Goal: Check status: Check status

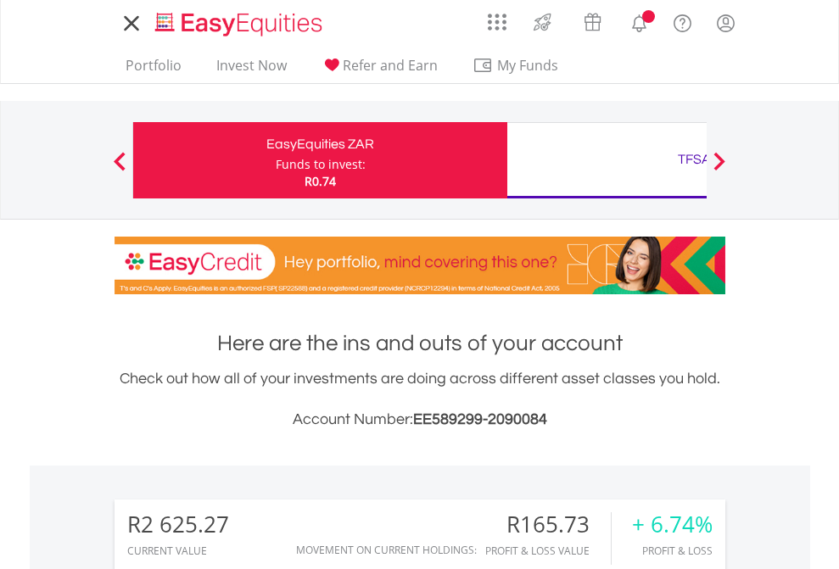
scroll to position [163, 266]
click at [276, 160] on div "Funds to invest:" at bounding box center [321, 164] width 90 height 17
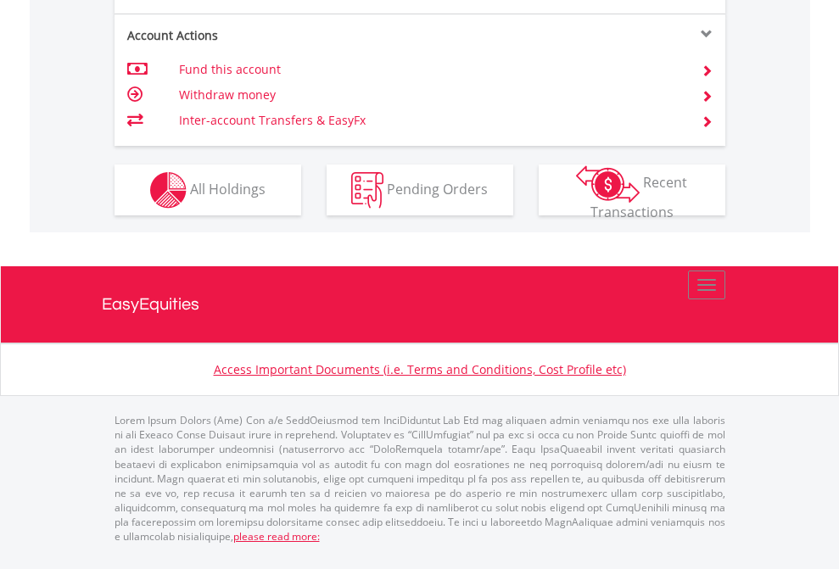
scroll to position [1661, 0]
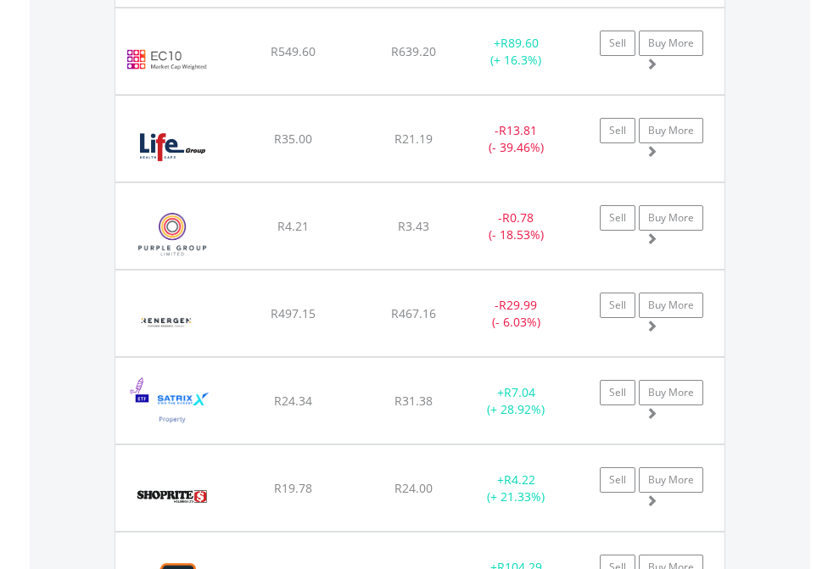
scroll to position [1956, 0]
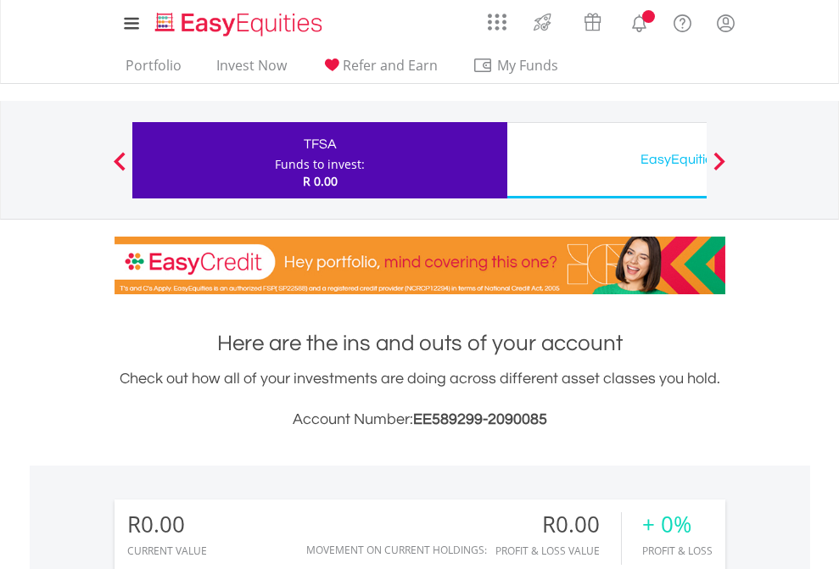
scroll to position [163, 266]
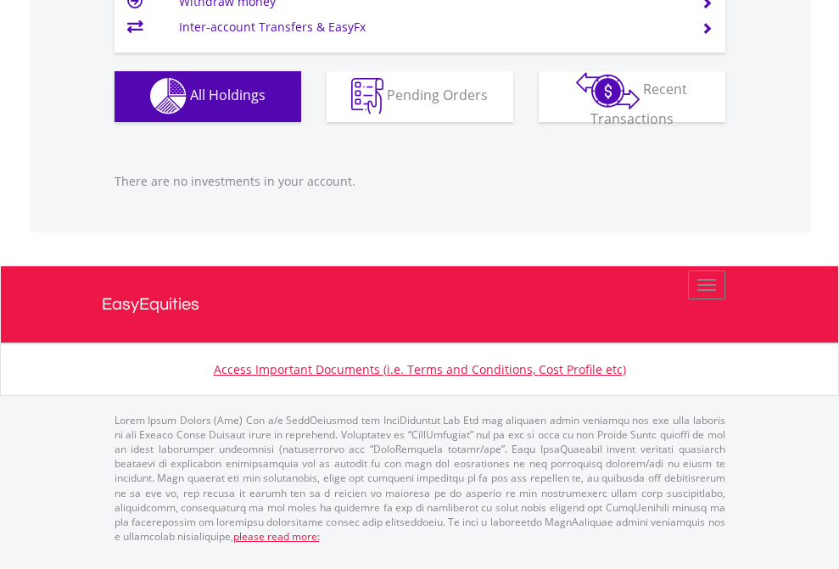
scroll to position [1680, 0]
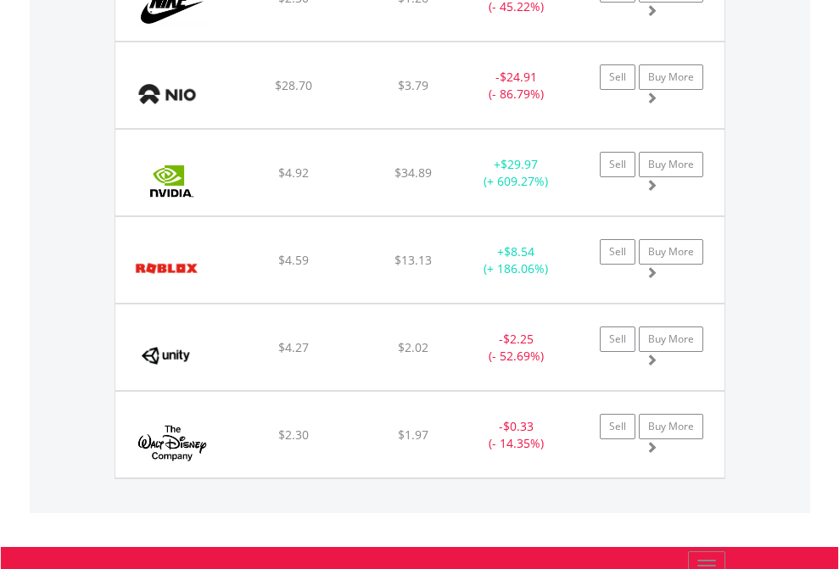
scroll to position [163, 266]
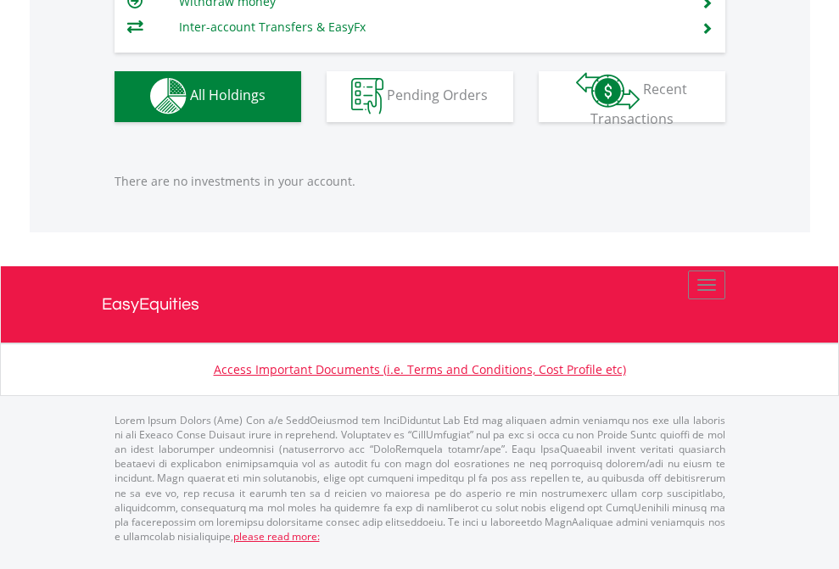
scroll to position [163, 266]
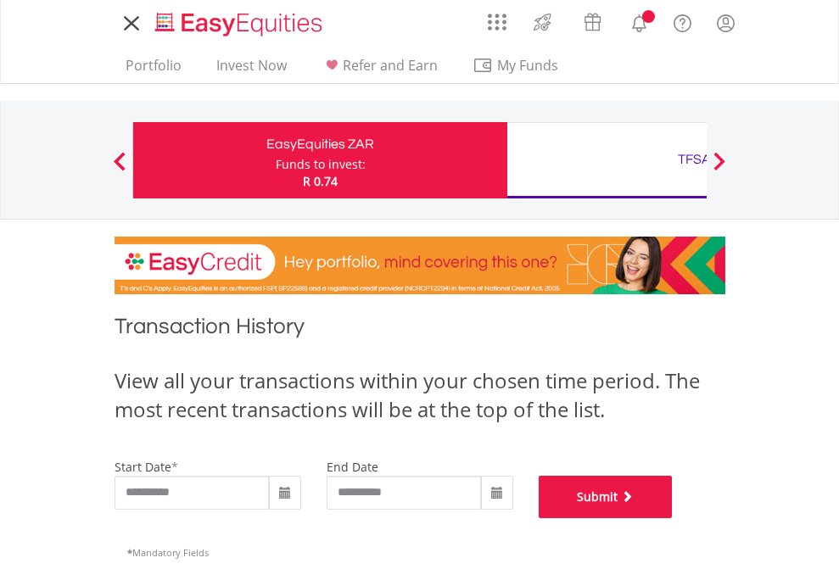
click at [673, 519] on button "Submit" at bounding box center [606, 497] width 134 height 42
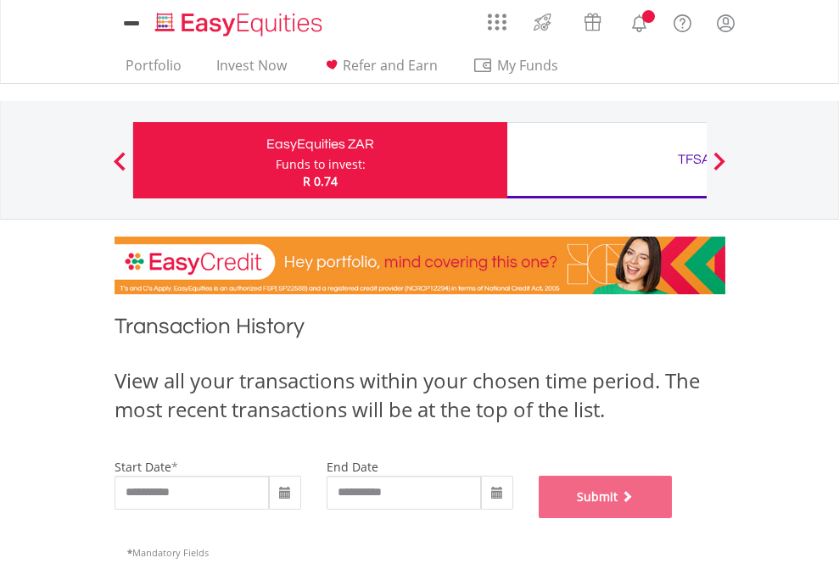
scroll to position [688, 0]
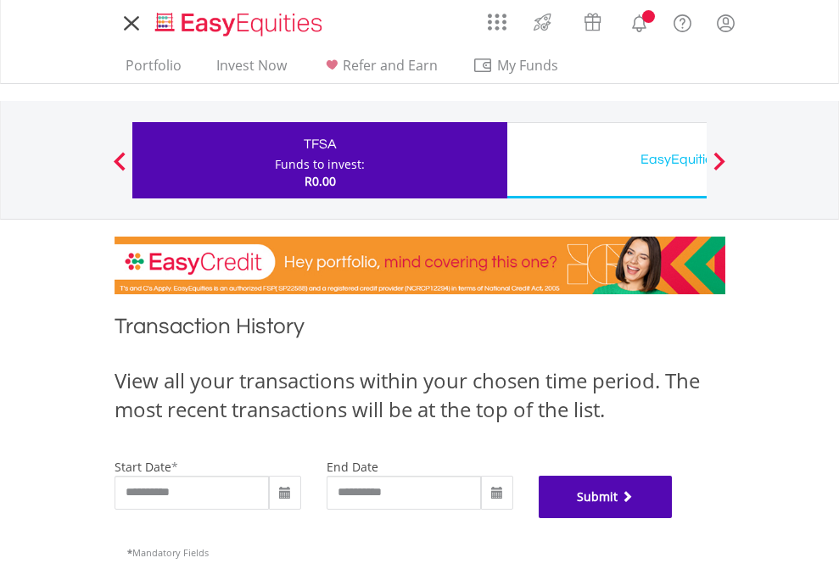
click at [673, 519] on button "Submit" at bounding box center [606, 497] width 134 height 42
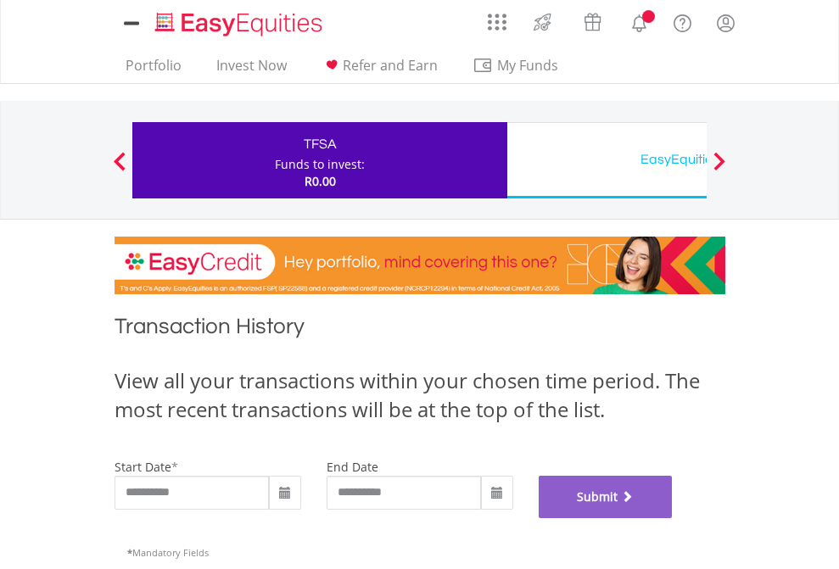
scroll to position [688, 0]
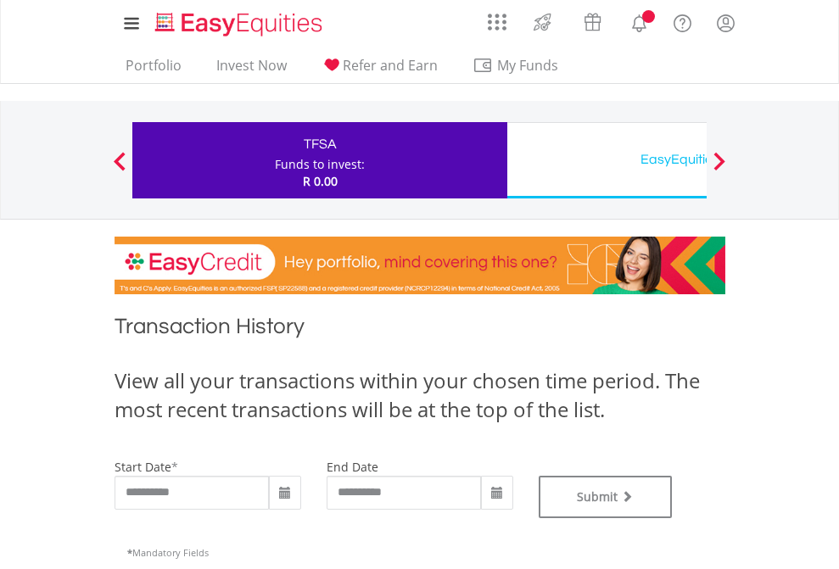
click at [607, 160] on div "EasyEquities USD" at bounding box center [695, 160] width 354 height 24
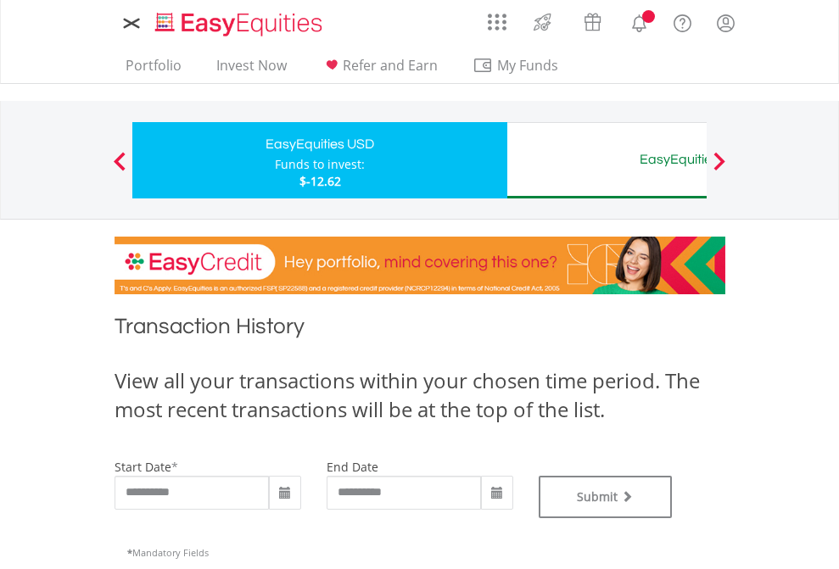
type input "**********"
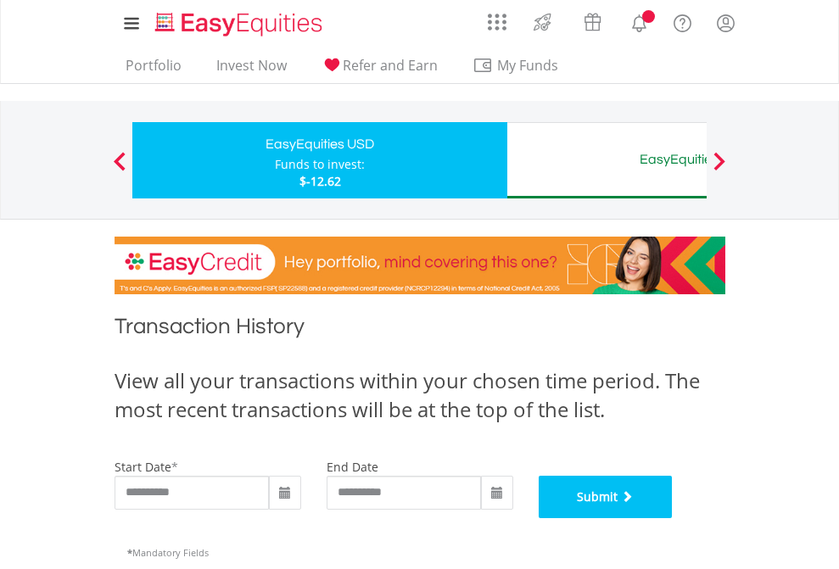
click at [673, 519] on button "Submit" at bounding box center [606, 497] width 134 height 42
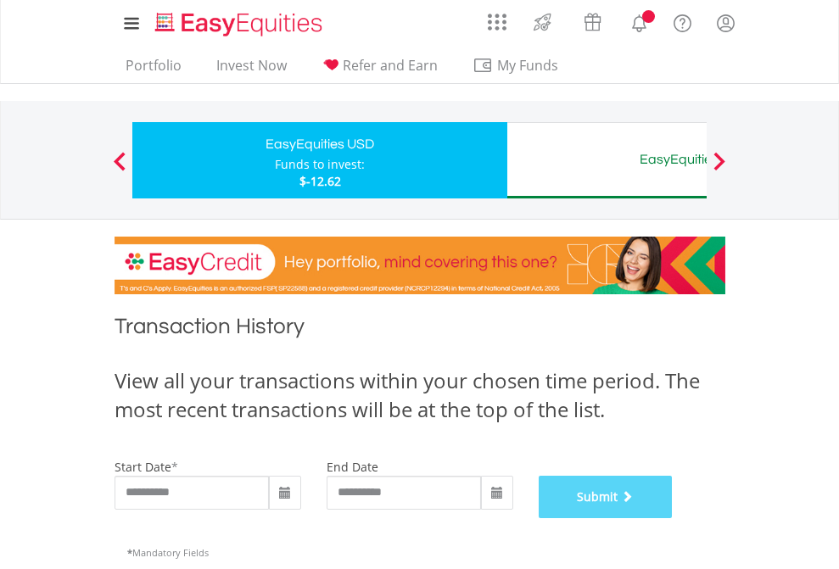
scroll to position [688, 0]
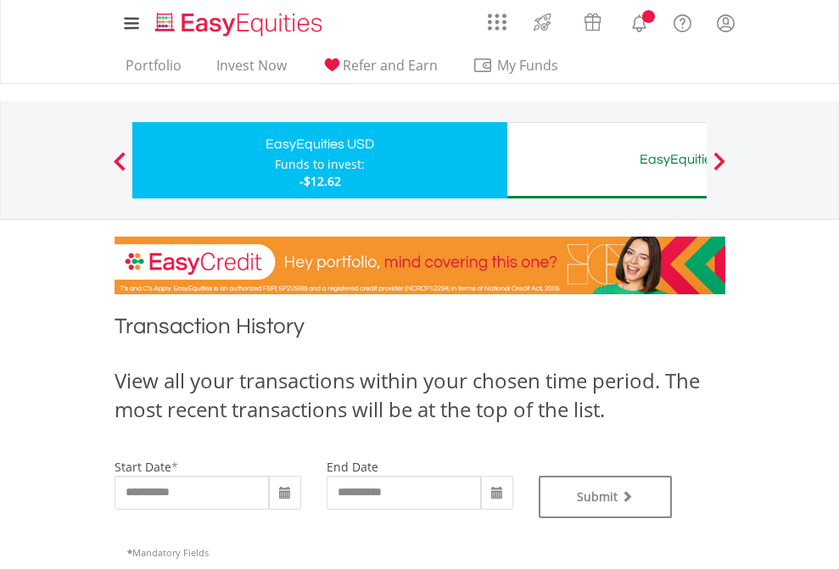
click at [607, 160] on div "EasyEquities AUD" at bounding box center [695, 160] width 354 height 24
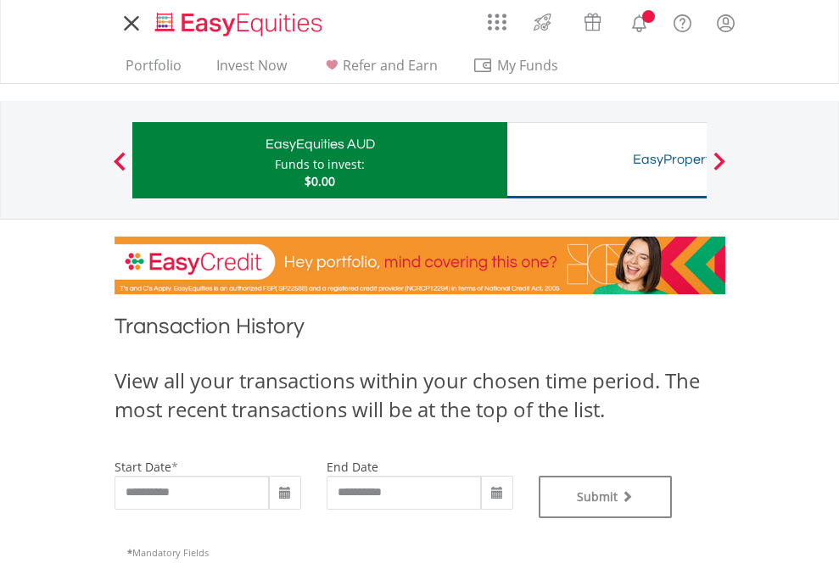
type input "**********"
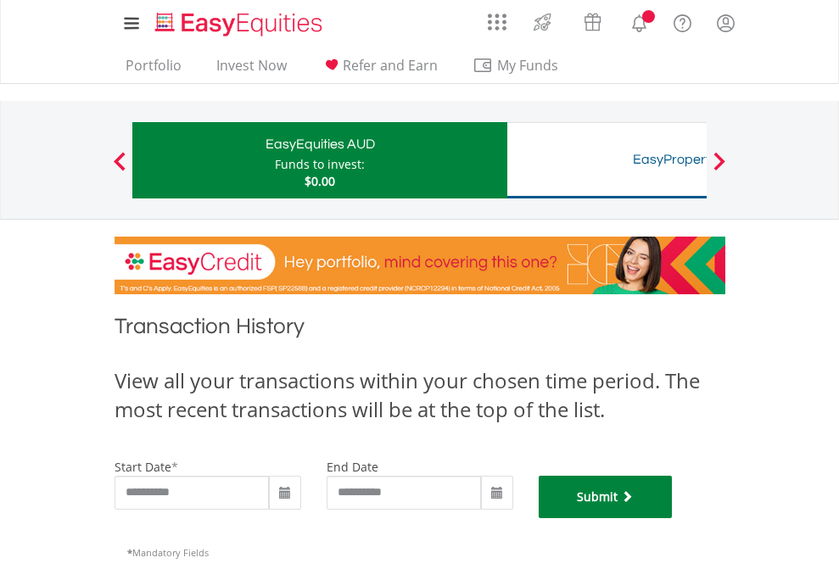
click at [673, 519] on button "Submit" at bounding box center [606, 497] width 134 height 42
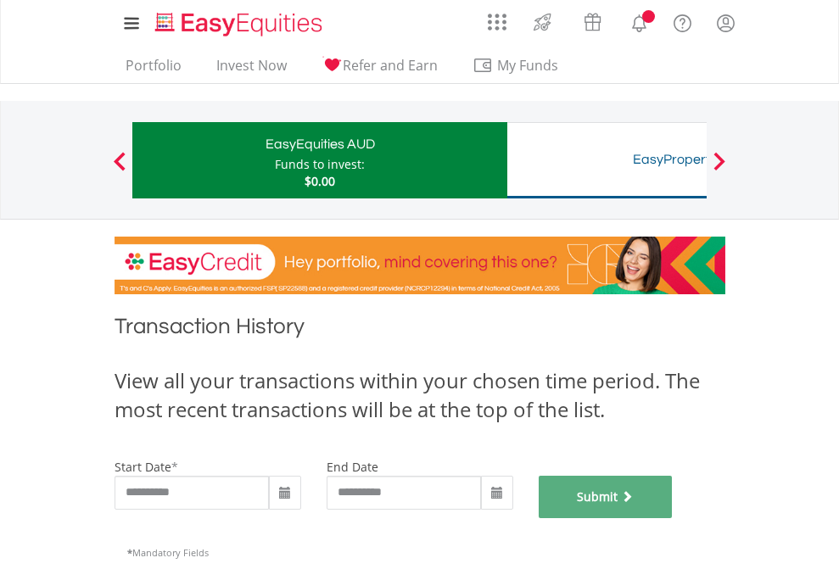
scroll to position [688, 0]
